Goal: Transaction & Acquisition: Book appointment/travel/reservation

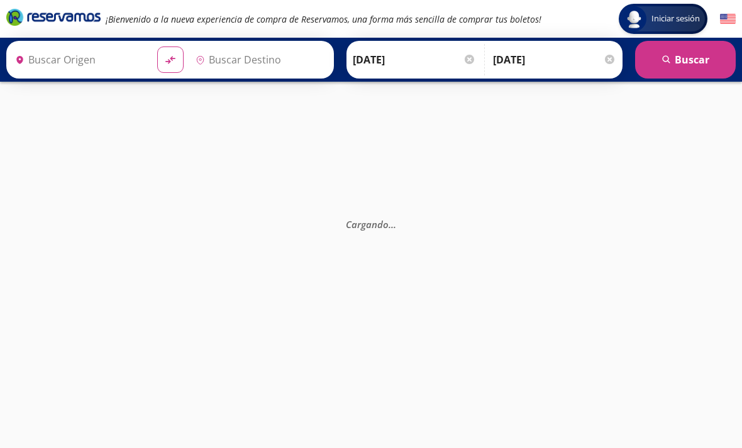
type input "[GEOGRAPHIC_DATA], [GEOGRAPHIC_DATA]"
type input "[DATE][GEOGRAPHIC_DATA][PERSON_NAME], [GEOGRAPHIC_DATA]"
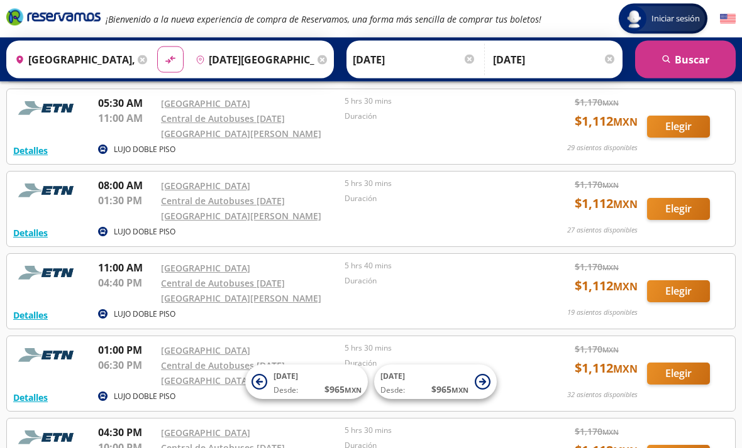
scroll to position [141, 0]
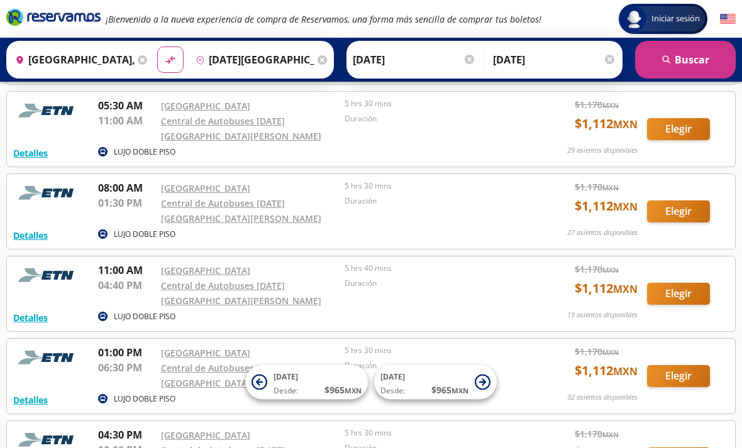
click at [53, 273] on img at bounding box center [47, 275] width 69 height 25
click at [683, 301] on button "Elegir" at bounding box center [678, 294] width 63 height 22
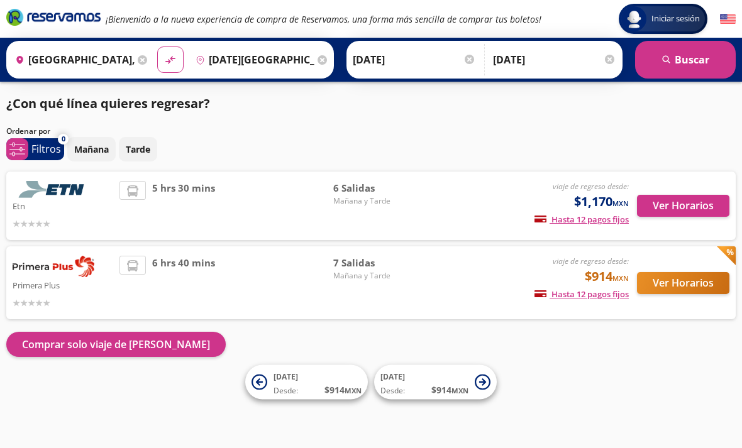
scroll to position [4, 0]
click at [691, 201] on button "Ver Horarios" at bounding box center [683, 206] width 92 height 22
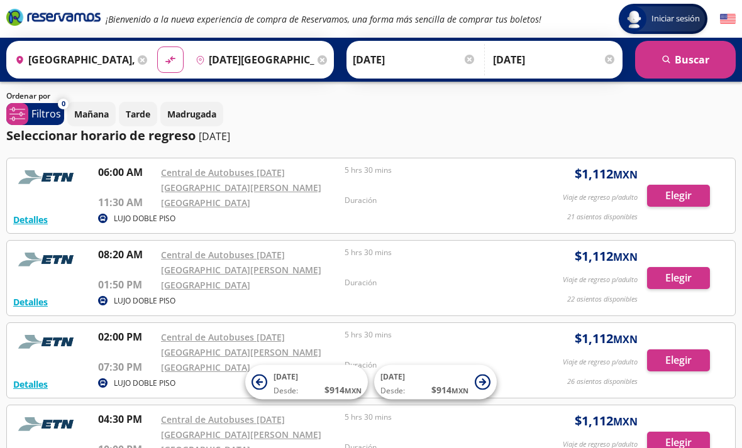
scroll to position [69, 0]
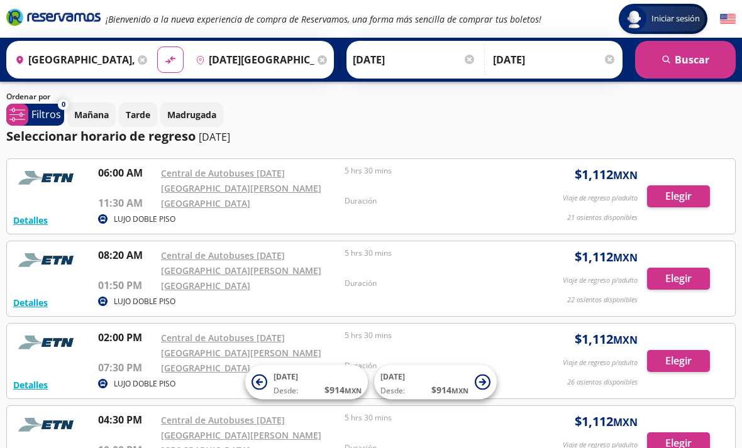
click at [670, 287] on button "Elegir" at bounding box center [678, 279] width 63 height 22
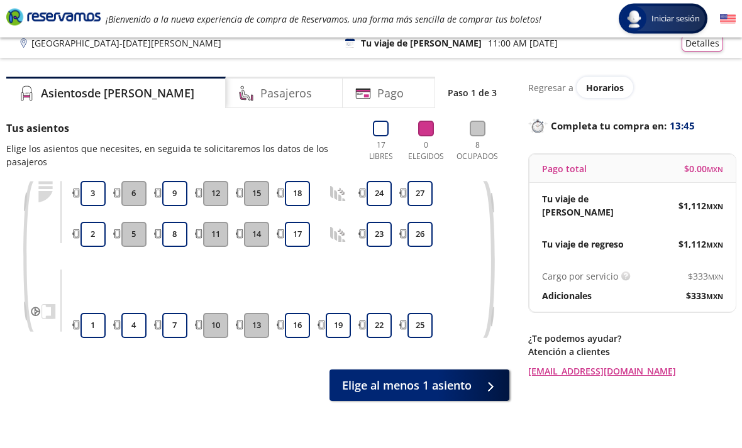
scroll to position [9, 0]
click at [380, 322] on button "22" at bounding box center [378, 325] width 25 height 25
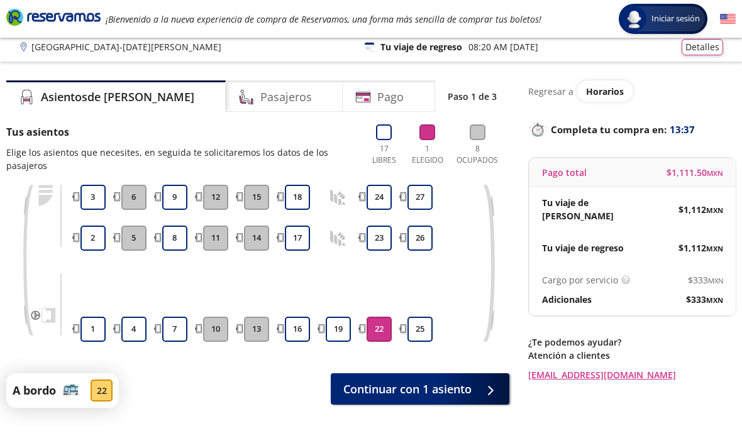
scroll to position [5, 0]
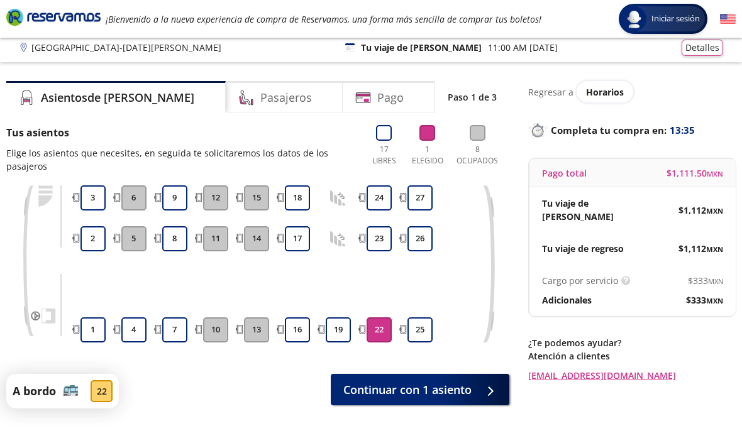
click at [279, 104] on div "Pasajeros" at bounding box center [285, 96] width 118 height 31
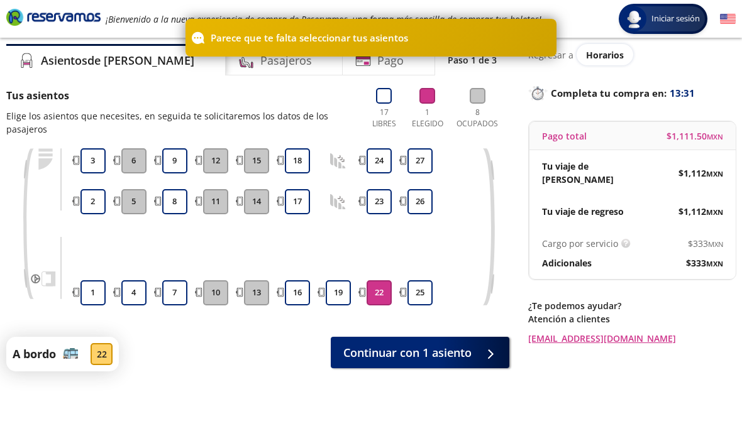
scroll to position [38, 0]
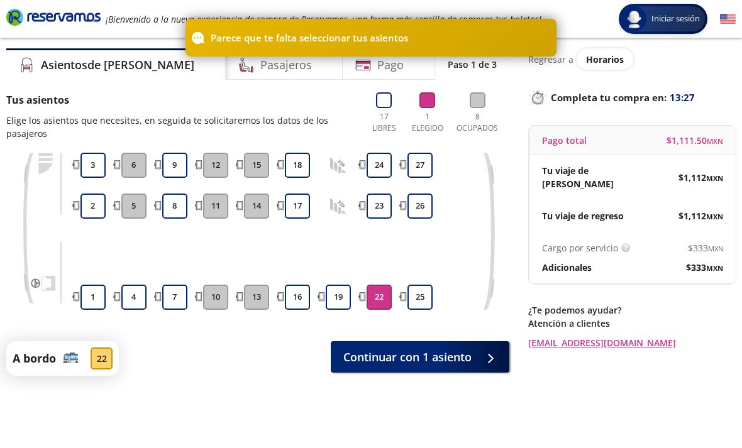
click at [475, 356] on button "Continuar con 1 asiento" at bounding box center [420, 356] width 179 height 31
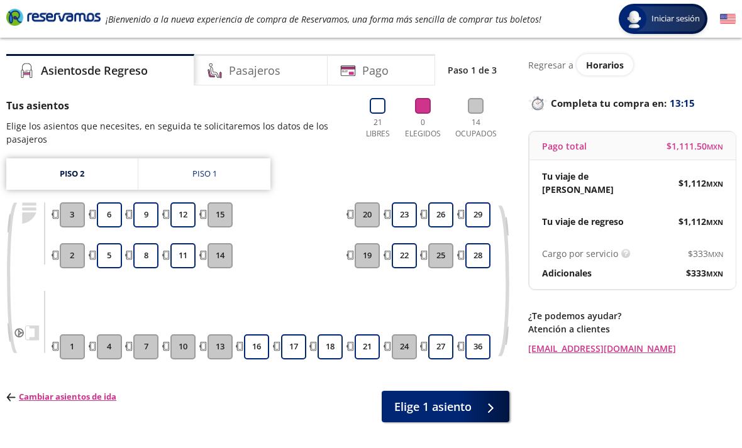
click at [243, 176] on link "Piso 1" at bounding box center [204, 173] width 132 height 31
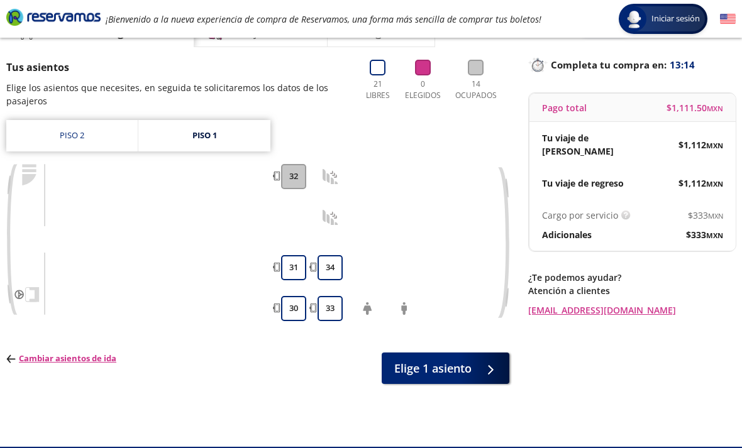
scroll to position [72, 0]
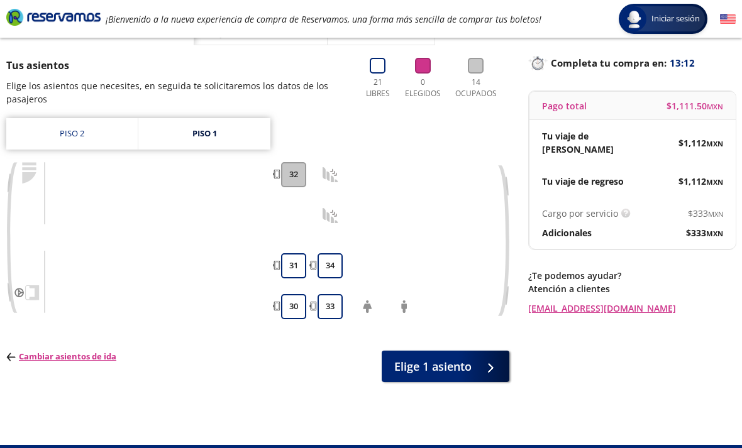
click at [109, 132] on link "Piso 2" at bounding box center [71, 133] width 131 height 31
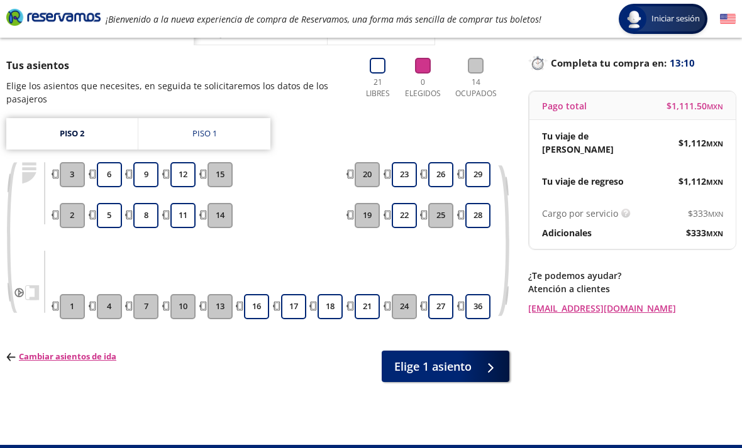
click at [236, 136] on link "Piso 1" at bounding box center [204, 133] width 132 height 31
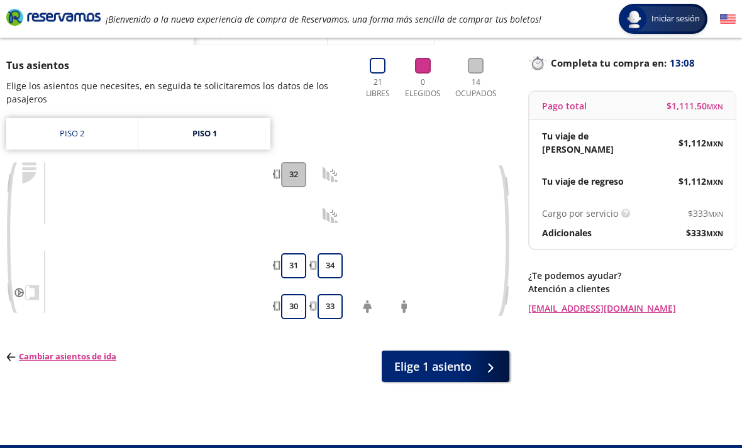
click at [95, 137] on link "Piso 2" at bounding box center [71, 133] width 131 height 31
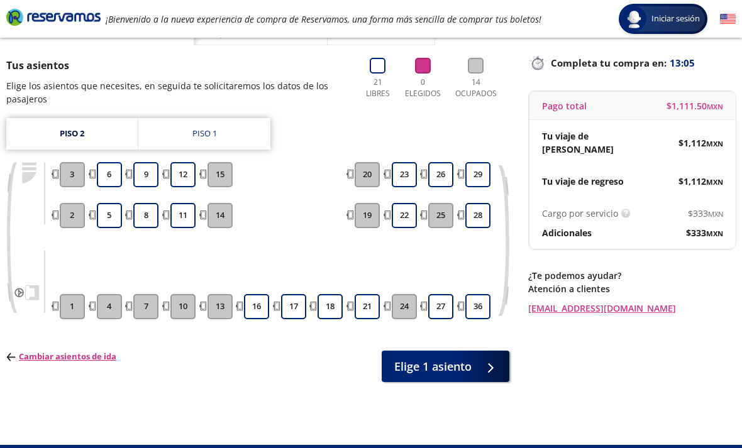
click at [329, 304] on button "18" at bounding box center [329, 306] width 25 height 25
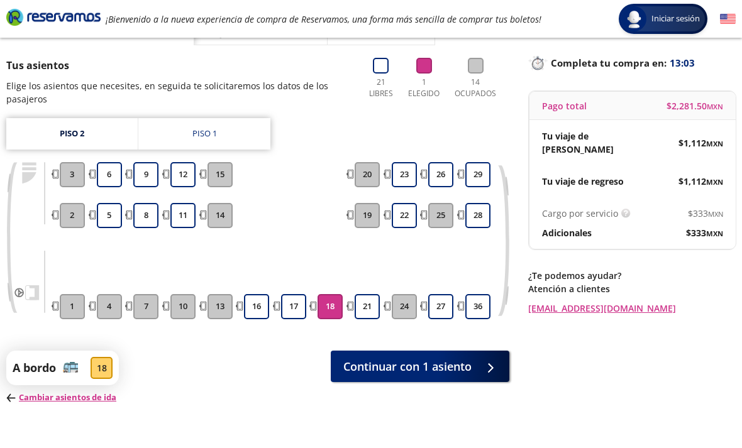
click at [478, 366] on div at bounding box center [487, 367] width 19 height 16
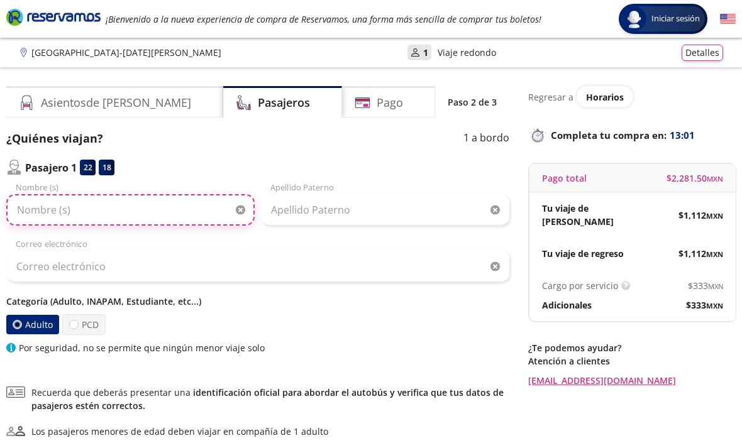
click at [165, 211] on input "Nombre (s)" at bounding box center [130, 209] width 248 height 31
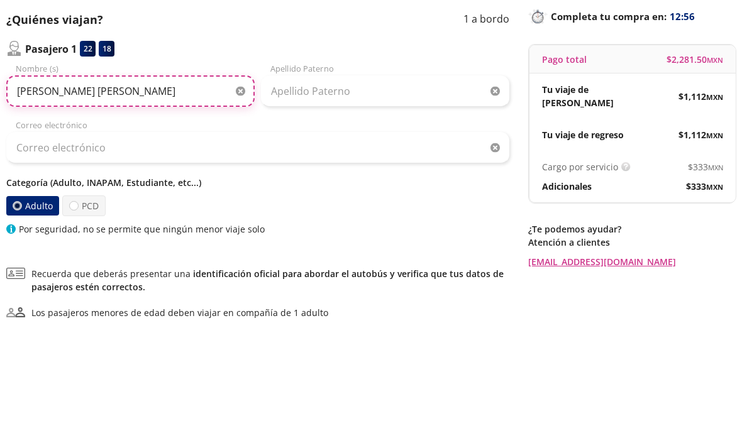
type input "[PERSON_NAME] [PERSON_NAME]"
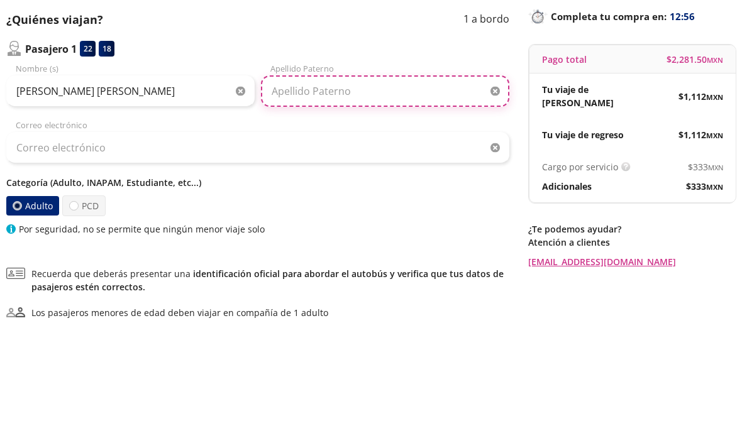
click at [385, 194] on input "Apellido Paterno" at bounding box center [385, 209] width 248 height 31
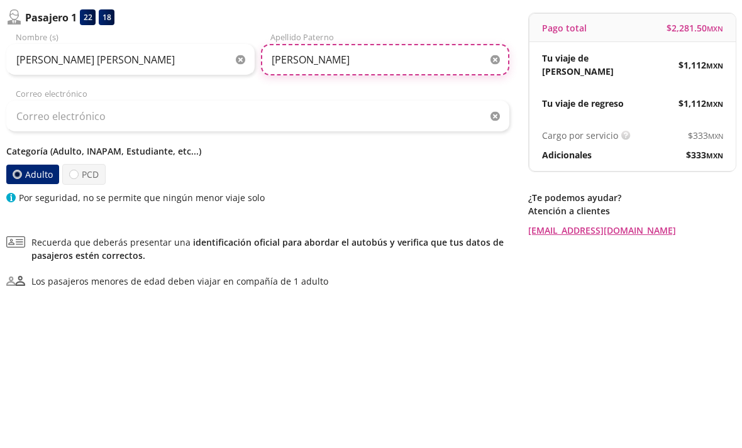
type input "[PERSON_NAME]"
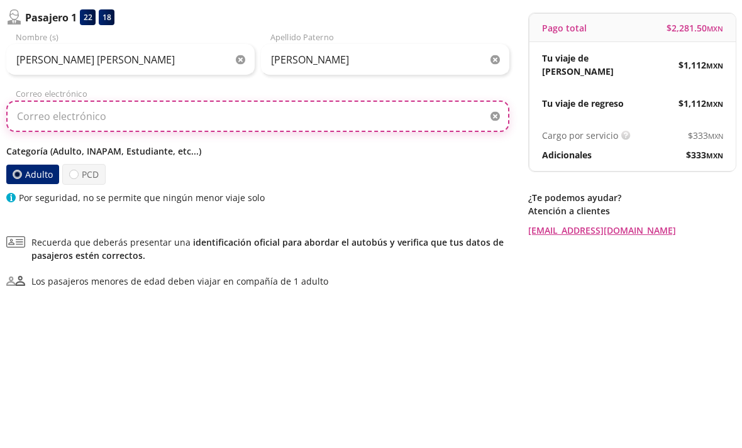
click at [377, 251] on input "Correo electrónico" at bounding box center [257, 266] width 503 height 31
type input "M"
type input "[EMAIL_ADDRESS][DOMAIN_NAME]"
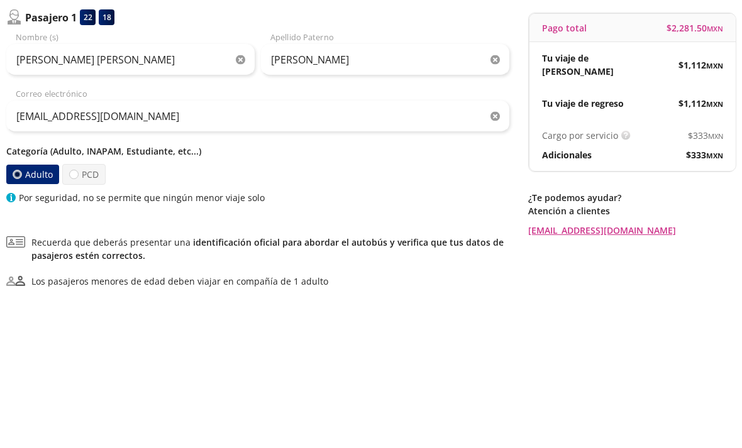
scroll to position [135, 0]
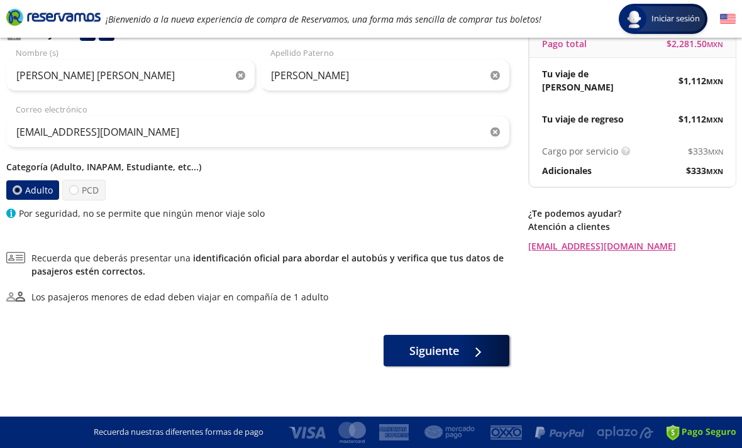
click at [480, 349] on div at bounding box center [474, 351] width 19 height 16
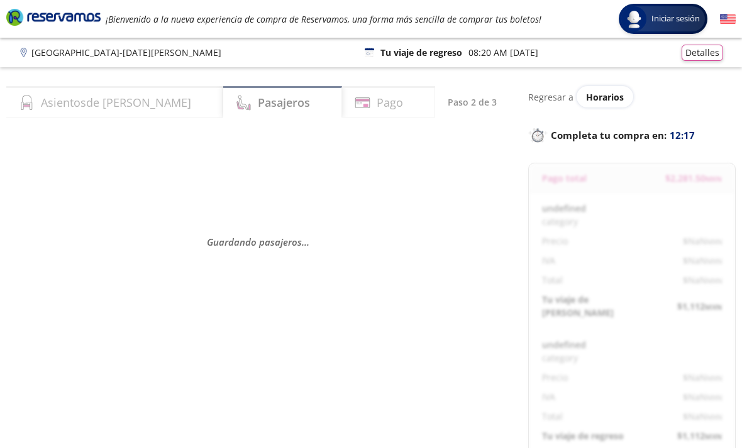
select select "MX"
